Goal: Task Accomplishment & Management: Use online tool/utility

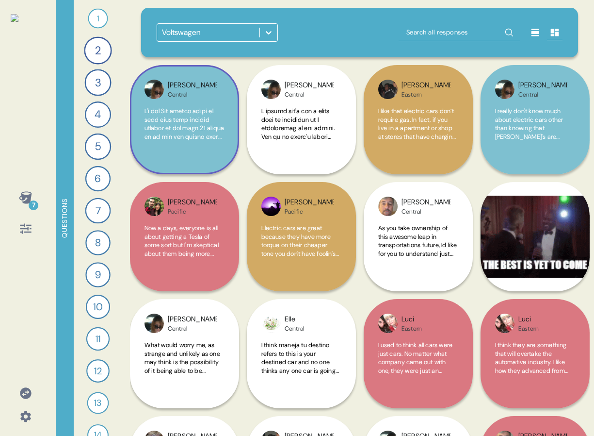
click at [206, 92] on div "[PERSON_NAME] Central" at bounding box center [192, 89] width 49 height 18
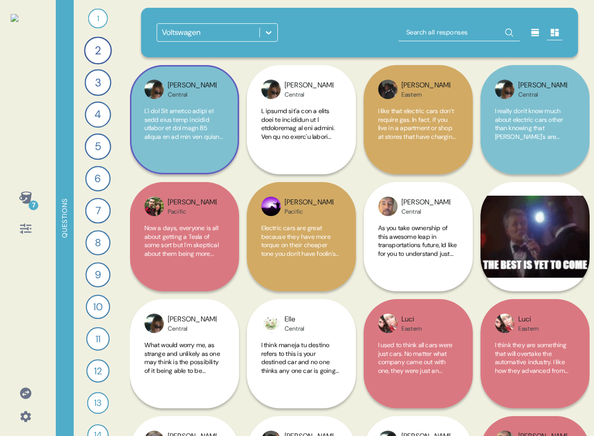
click at [212, 105] on div "[PERSON_NAME] Central" at bounding box center [184, 119] width 109 height 109
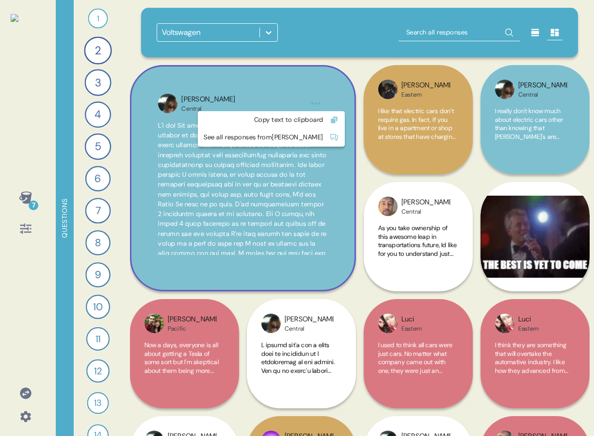
click at [314, 103] on html "7 Questions 1 Who do you think is making the most exciting cars [DATE]? 37 Resp…" at bounding box center [297, 218] width 594 height 436
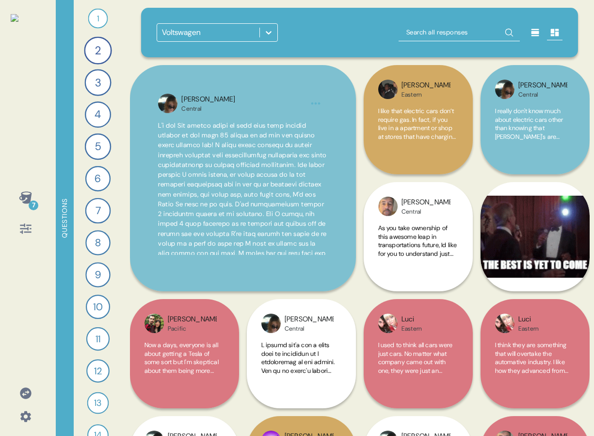
click at [277, 81] on html "7 Questions 1 Who do you think is making the most exciting cars [DATE]? 37 Resp…" at bounding box center [297, 218] width 594 height 436
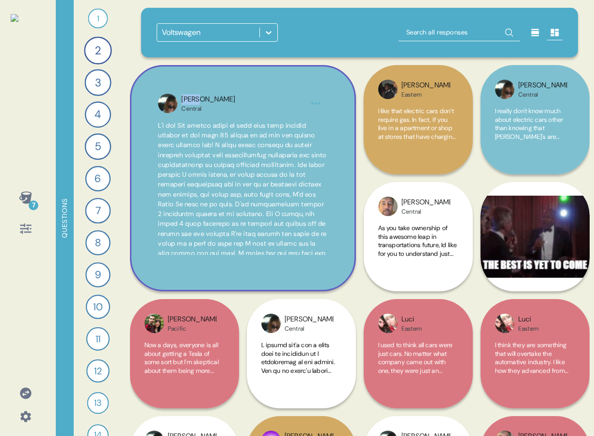
click at [286, 92] on div "Sarah Central" at bounding box center [243, 178] width 226 height 226
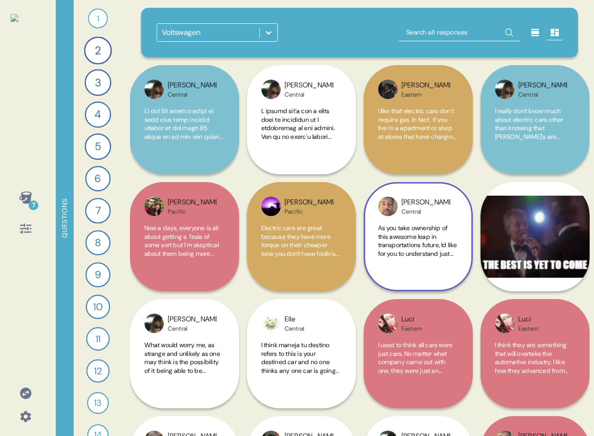
click at [365, 184] on div "David Central As you take ownership of this awesome leap in transportations fut…" at bounding box center [418, 236] width 109 height 109
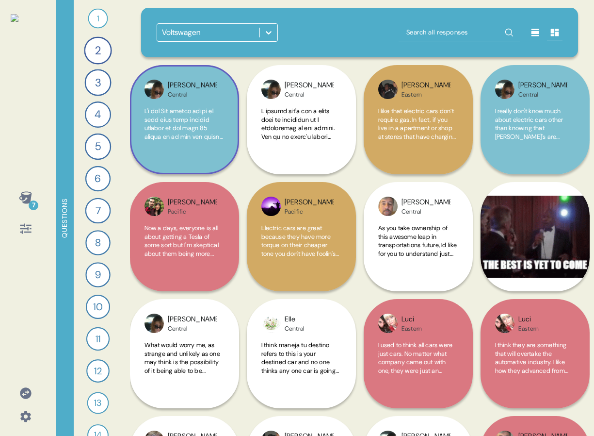
click at [214, 134] on span at bounding box center [185, 124] width 80 height 34
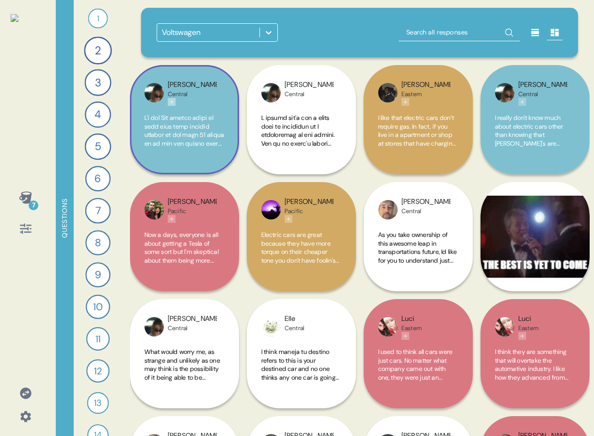
click at [172, 103] on icon "Add tag" at bounding box center [172, 102] width 6 height 6
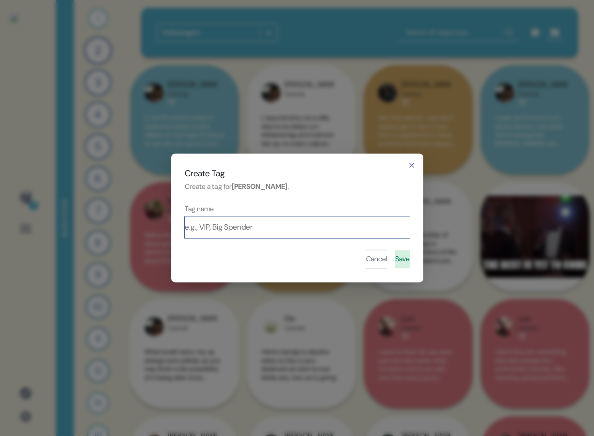
click at [243, 225] on input at bounding box center [297, 226] width 225 height 21
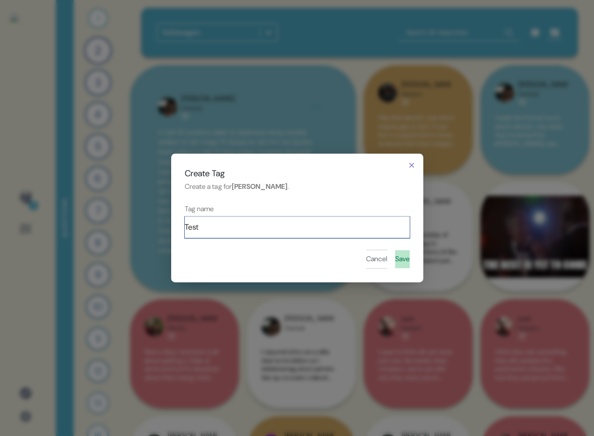
type input "Test"
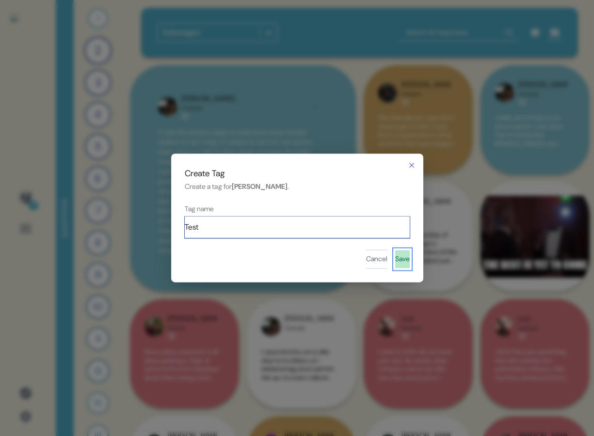
click at [396, 258] on button "Save" at bounding box center [403, 259] width 15 height 18
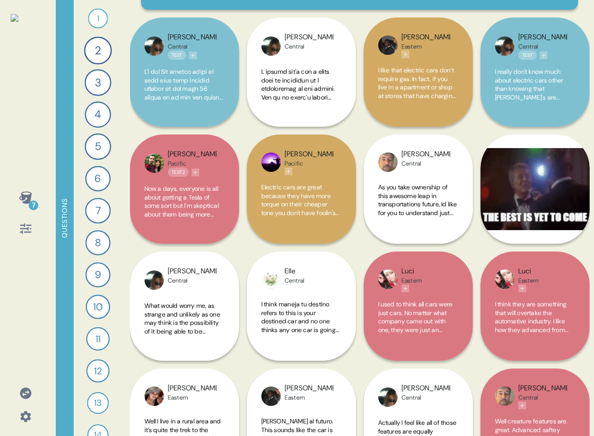
scroll to position [53, 0]
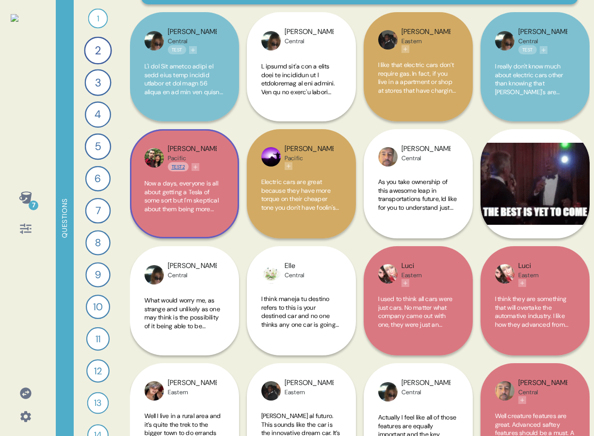
click at [180, 165] on link "Test2" at bounding box center [178, 166] width 21 height 9
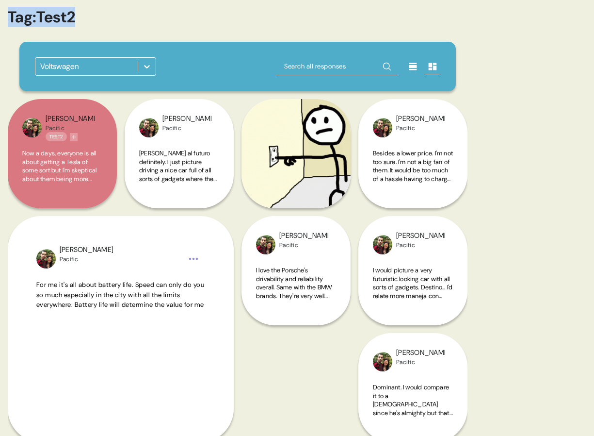
drag, startPoint x: 28, startPoint y: 13, endPoint x: 128, endPoint y: 15, distance: 100.5
click at [127, 15] on h2 "Tag: Test2" at bounding box center [238, 17] width 460 height 18
click at [128, 15] on h2 "Tag: Test2" at bounding box center [238, 17] width 460 height 18
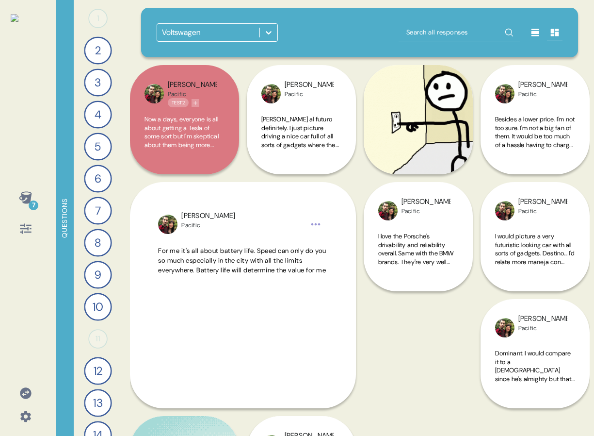
click at [361, 179] on div "Gustavo Pacific Test2 For me it's all about battery life. Speed can only do you…" at bounding box center [360, 299] width 460 height 468
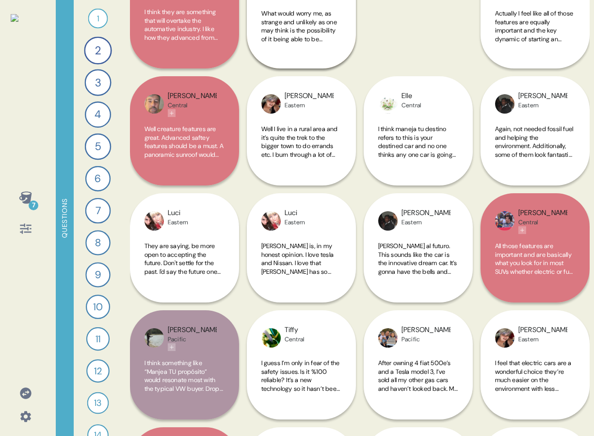
scroll to position [458, 0]
